Goal: Transaction & Acquisition: Purchase product/service

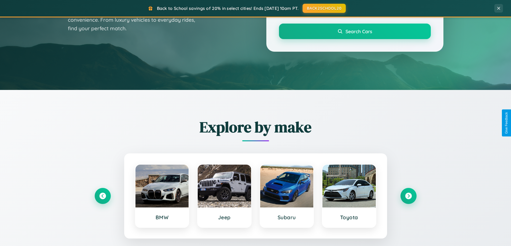
scroll to position [369, 0]
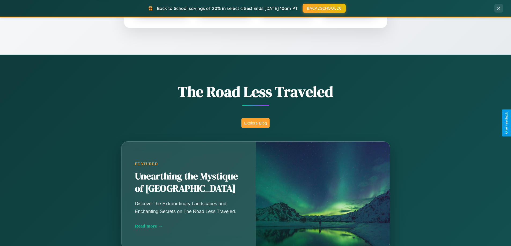
click at [255, 123] on button "Explore Blog" at bounding box center [255, 123] width 28 height 10
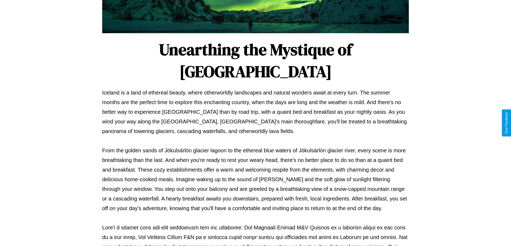
scroll to position [173, 0]
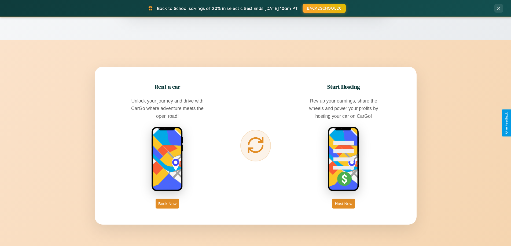
scroll to position [1032, 0]
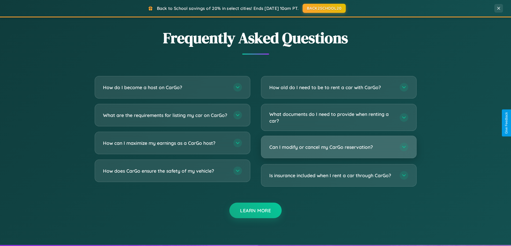
click at [338, 147] on h3 "Can I modify or cancel my CarGo reservation?" at bounding box center [331, 147] width 125 height 7
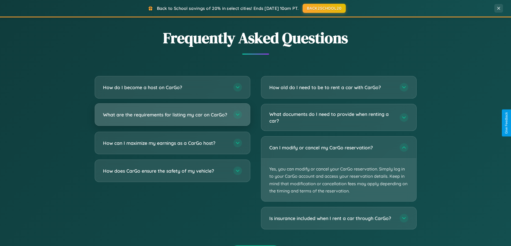
click at [172, 117] on h3 "What are the requirements for listing my car on CarGo?" at bounding box center [165, 115] width 125 height 7
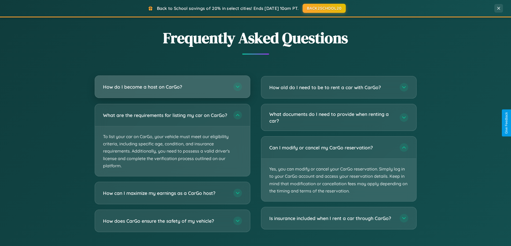
click at [172, 87] on h3 "How do I become a host on CarGo?" at bounding box center [165, 87] width 125 height 7
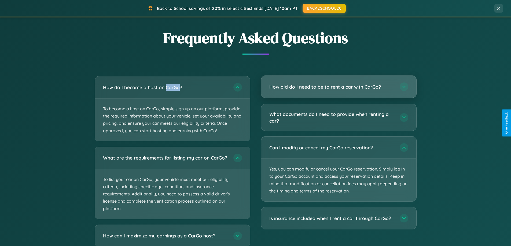
click at [338, 87] on h3 "How old do I need to be to rent a car with CarGo?" at bounding box center [331, 87] width 125 height 7
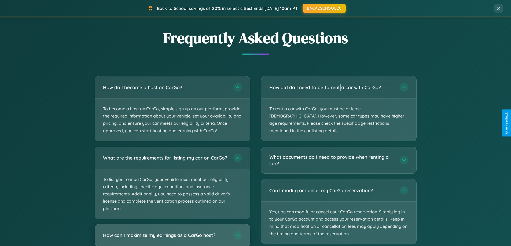
click at [172, 238] on h3 "How can I maximize my earnings as a CarGo host?" at bounding box center [165, 235] width 125 height 7
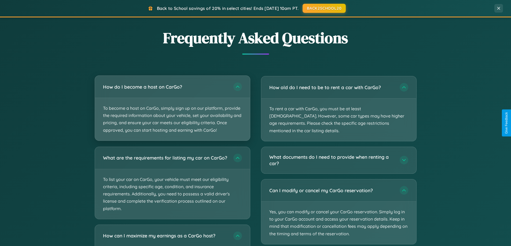
click at [172, 108] on p "To become a host on CarGo, simply sign up on our platform, provide the required…" at bounding box center [172, 119] width 155 height 43
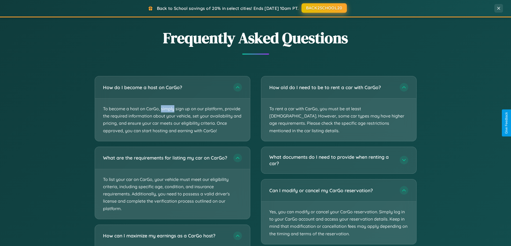
click at [324, 8] on button "BACK2SCHOOL20" at bounding box center [323, 8] width 45 height 10
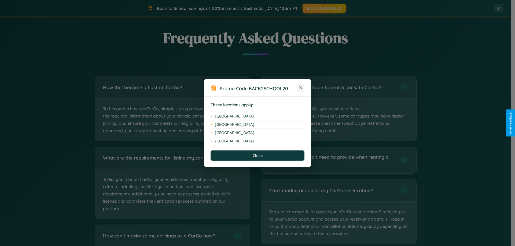
click at [300, 88] on icon at bounding box center [300, 88] width 3 height 3
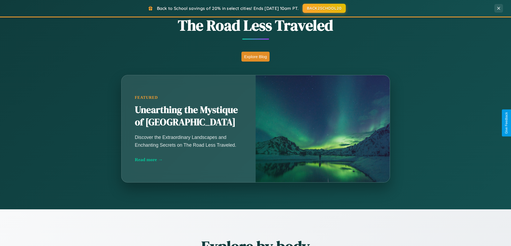
scroll to position [16, 0]
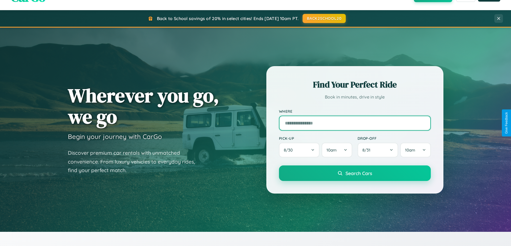
click at [354, 123] on input "text" at bounding box center [355, 123] width 152 height 15
type input "**********"
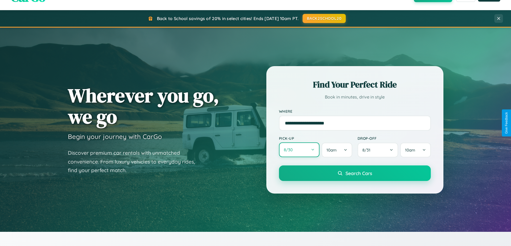
click at [299, 150] on button "8 / 30" at bounding box center [299, 150] width 41 height 15
select select "*"
select select "****"
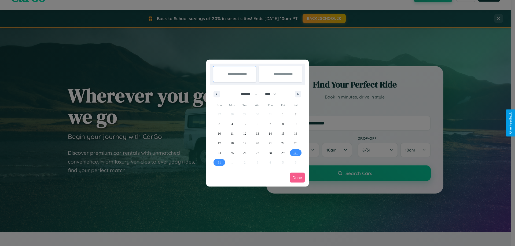
drag, startPoint x: 247, startPoint y: 94, endPoint x: 257, endPoint y: 107, distance: 17.2
click at [247, 94] on select "******* ******** ***** ***** *** **** **** ****** ********* ******* ******** **…" at bounding box center [248, 94] width 23 height 9
select select "*"
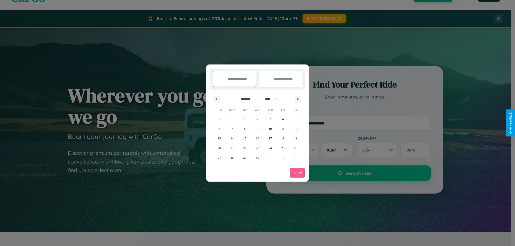
click at [273, 99] on select "**** **** **** **** **** **** **** **** **** **** **** **** **** **** **** ****…" at bounding box center [270, 99] width 16 height 9
select select "****"
click at [232, 158] on span "27" at bounding box center [231, 158] width 3 height 10
type input "**********"
click at [270, 158] on span "30" at bounding box center [269, 158] width 3 height 10
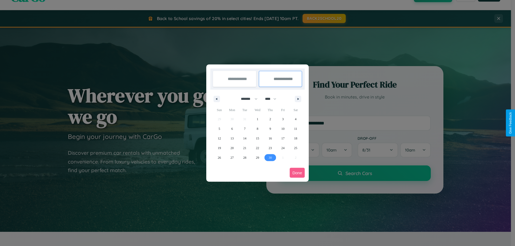
type input "**********"
click at [297, 173] on button "Done" at bounding box center [297, 173] width 15 height 10
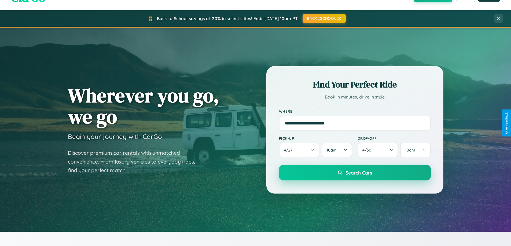
click at [354, 173] on span "Search Cars" at bounding box center [358, 173] width 27 height 6
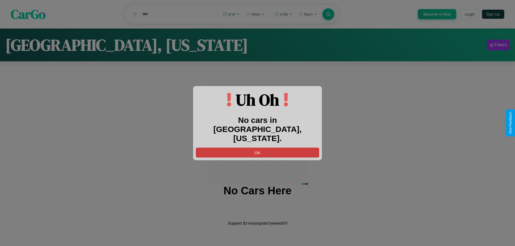
click at [257, 148] on button "OK" at bounding box center [257, 153] width 123 height 10
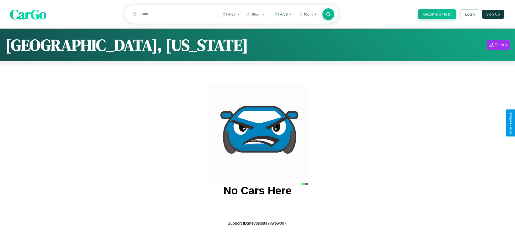
click at [28, 14] on span "CarGo" at bounding box center [28, 14] width 36 height 18
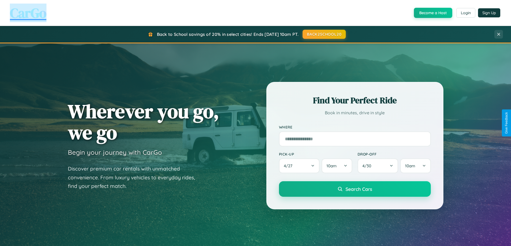
scroll to position [231, 0]
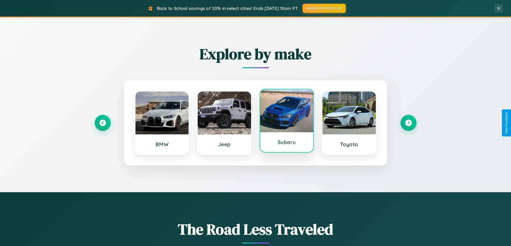
click at [286, 121] on div at bounding box center [286, 111] width 53 height 43
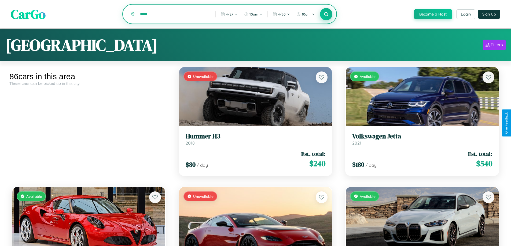
type input "*****"
click at [326, 14] on icon at bounding box center [326, 14] width 5 height 5
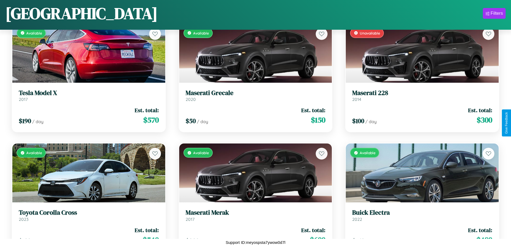
scroll to position [436, 0]
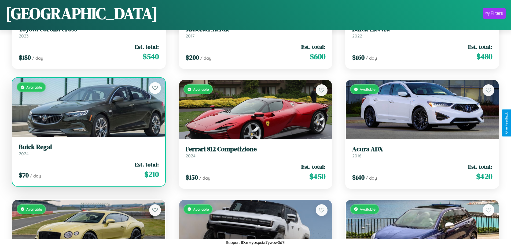
click at [88, 170] on div "$ 70 / day Est. total: $ 210" at bounding box center [89, 170] width 140 height 19
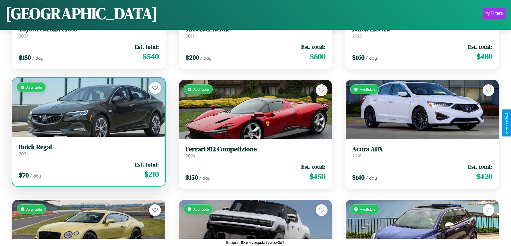
click at [88, 170] on div "$ 70 / day Est. total: $ 210" at bounding box center [89, 170] width 140 height 19
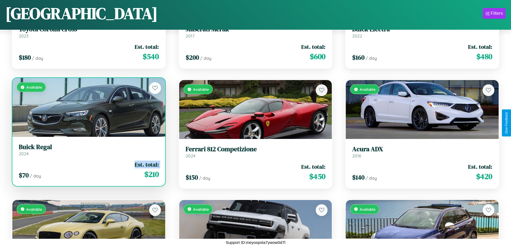
click at [88, 170] on div "$ 70 / day Est. total: $ 210" at bounding box center [89, 170] width 140 height 19
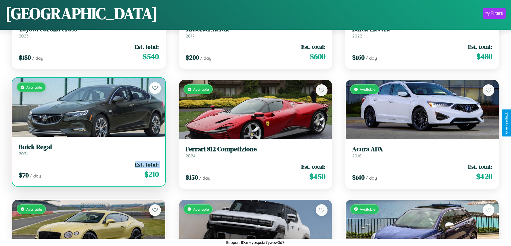
click at [88, 170] on div "$ 70 / day Est. total: $ 210" at bounding box center [89, 170] width 140 height 19
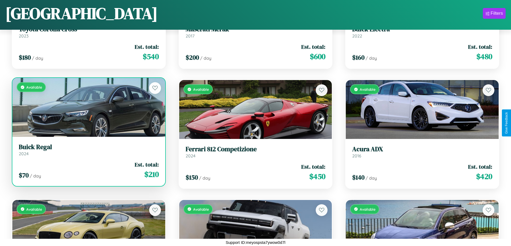
click at [88, 170] on div "$ 70 / day Est. total: $ 210" at bounding box center [89, 170] width 140 height 19
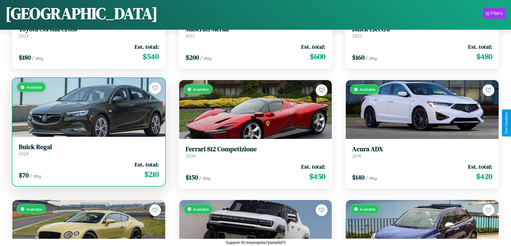
click at [88, 150] on h3 "Buick Regal" at bounding box center [89, 147] width 140 height 8
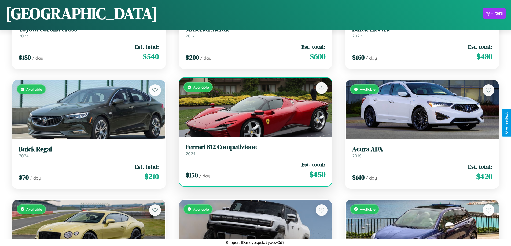
scroll to position [2116, 0]
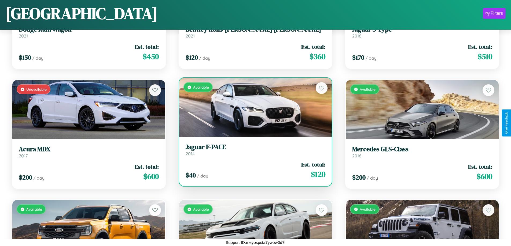
click at [253, 150] on h3 "Jaguar F-PACE" at bounding box center [255, 147] width 140 height 8
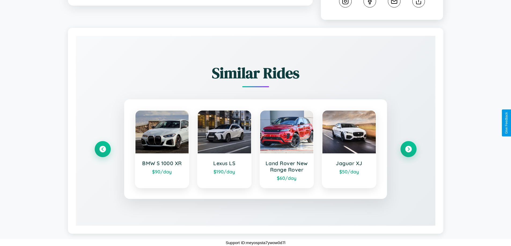
scroll to position [298, 0]
click at [408, 149] on icon at bounding box center [408, 149] width 7 height 7
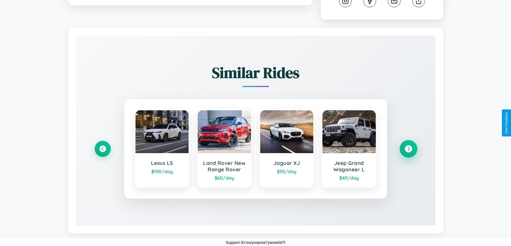
click at [408, 149] on icon at bounding box center [408, 149] width 7 height 7
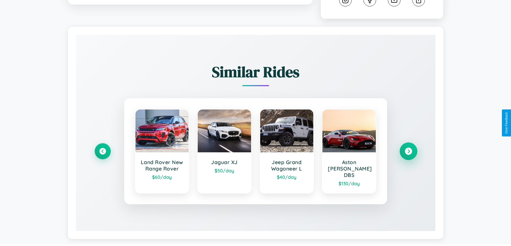
click at [408, 149] on icon at bounding box center [408, 151] width 7 height 7
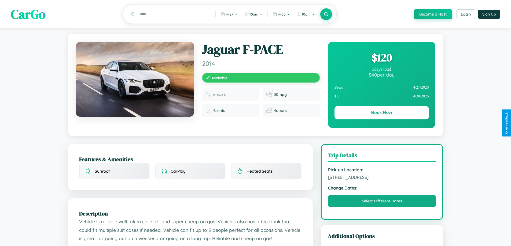
click at [381, 58] on div "$ 120" at bounding box center [381, 57] width 94 height 14
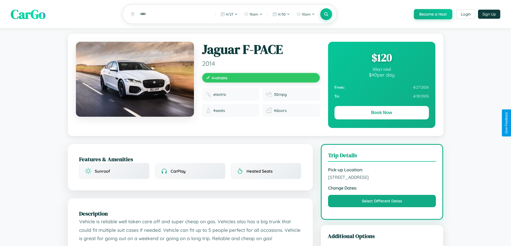
click at [381, 58] on div "$ 120" at bounding box center [381, 57] width 94 height 14
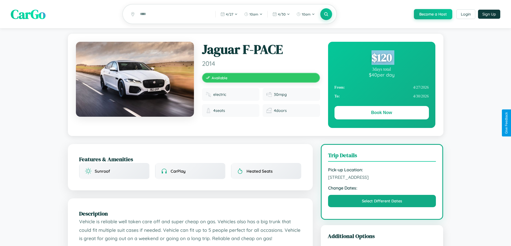
click at [381, 58] on div "$ 120" at bounding box center [381, 57] width 94 height 14
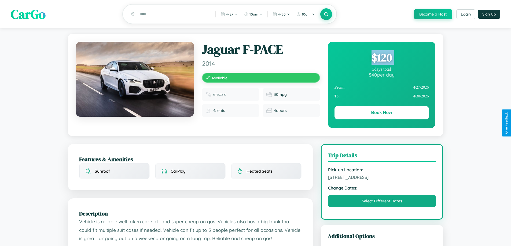
click at [381, 58] on div "$ 120" at bounding box center [381, 57] width 94 height 14
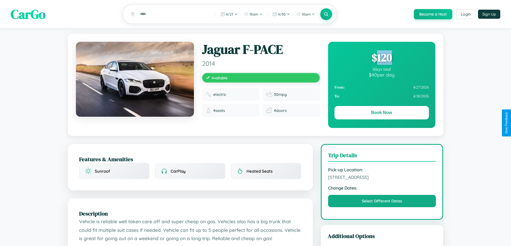
click at [381, 58] on div "$ 120" at bounding box center [381, 57] width 94 height 14
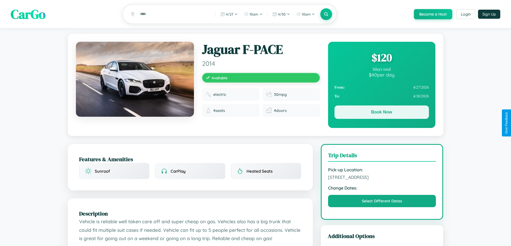
click at [381, 114] on button "Book Now" at bounding box center [381, 112] width 94 height 13
